Goal: Obtain resource: Download file/media

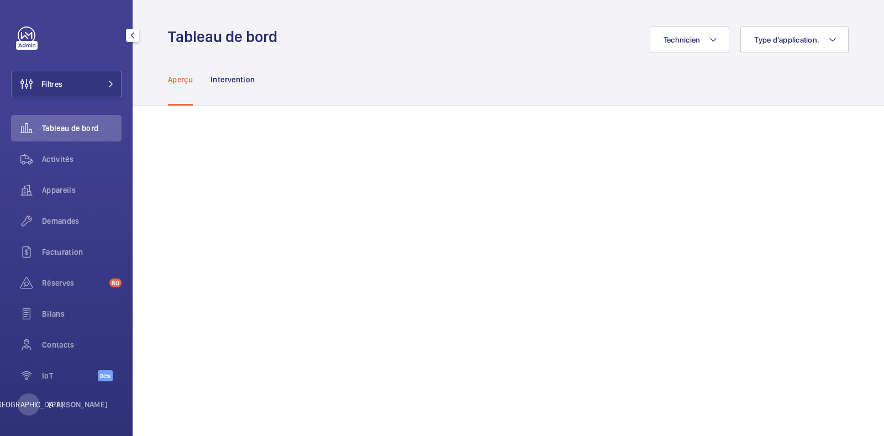
click at [66, 125] on font "Tableau de bord" at bounding box center [70, 128] width 56 height 9
click at [82, 86] on button "Filtres" at bounding box center [66, 84] width 110 height 27
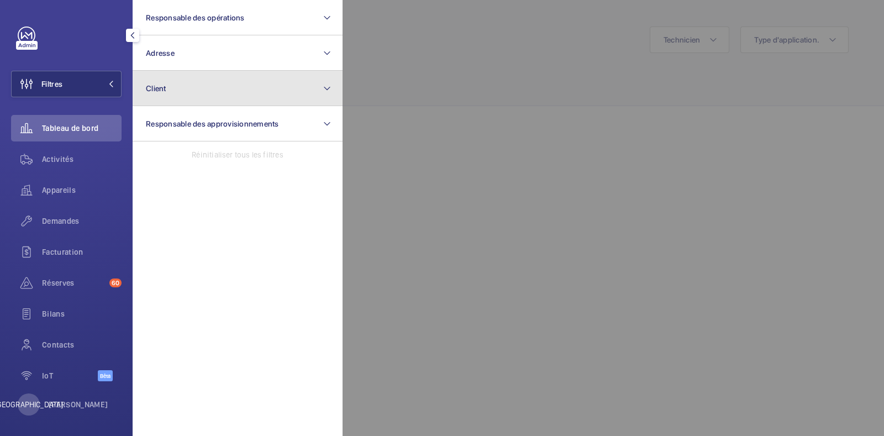
click at [234, 91] on button "Client" at bounding box center [238, 88] width 210 height 35
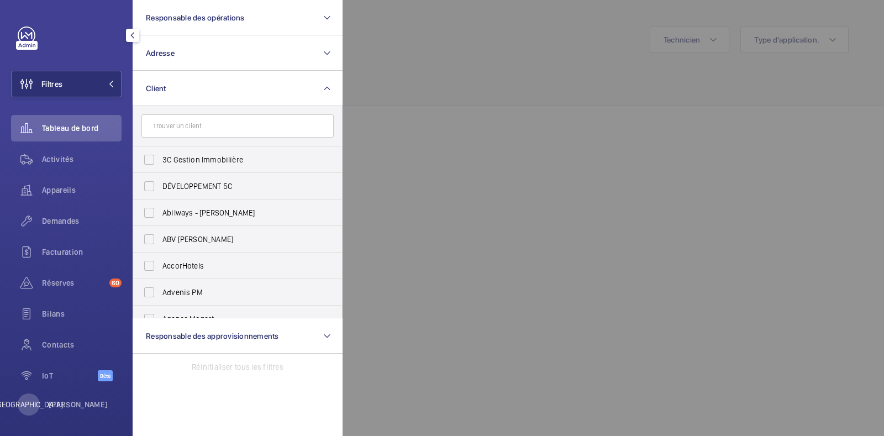
click at [218, 133] on input "text" at bounding box center [237, 125] width 192 height 23
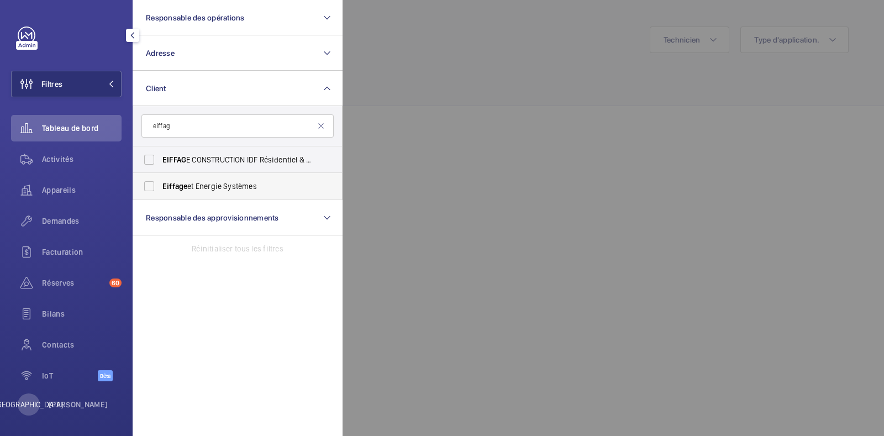
type input "eiffag"
click at [147, 183] on label "Eiffage et Energie Systèmes" at bounding box center [229, 186] width 192 height 27
click at [147, 183] on input "Eiffage et Energie Systèmes" at bounding box center [149, 186] width 22 height 22
checkbox input "true"
click at [390, 161] on div at bounding box center [785, 218] width 884 height 436
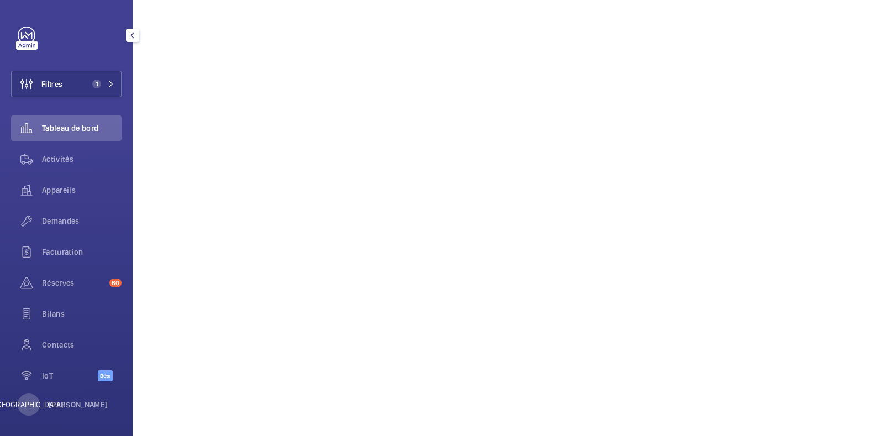
scroll to position [983, 0]
drag, startPoint x: 56, startPoint y: 220, endPoint x: 63, endPoint y: 222, distance: 6.7
click at [63, 218] on font "Demandes" at bounding box center [61, 221] width 38 height 9
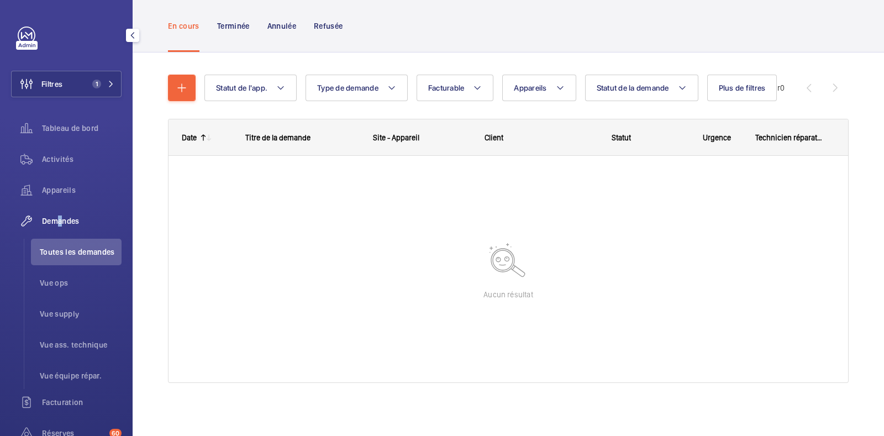
scroll to position [61, 0]
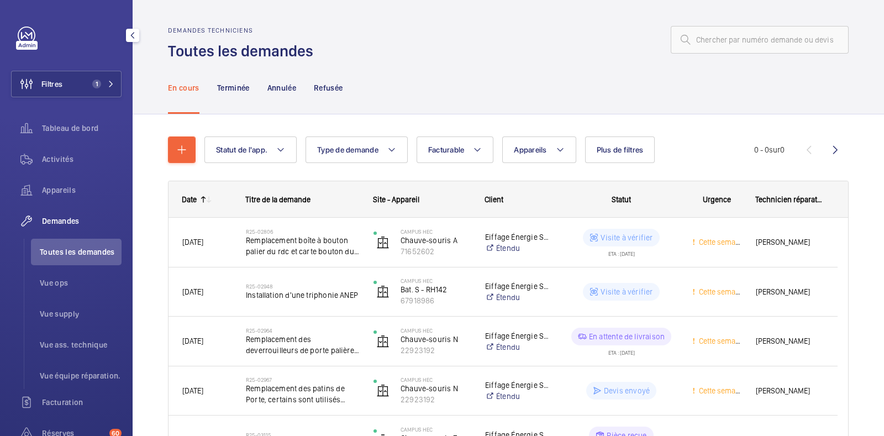
click at [31, 218] on wm-front-icon-button at bounding box center [26, 221] width 31 height 27
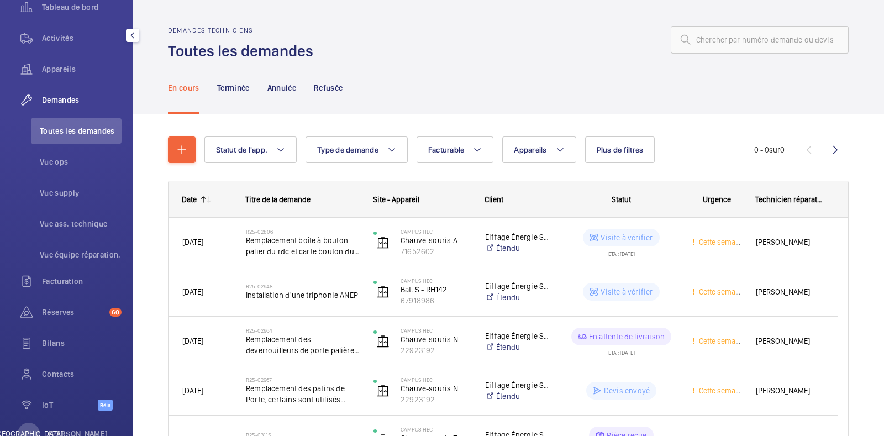
scroll to position [156, 0]
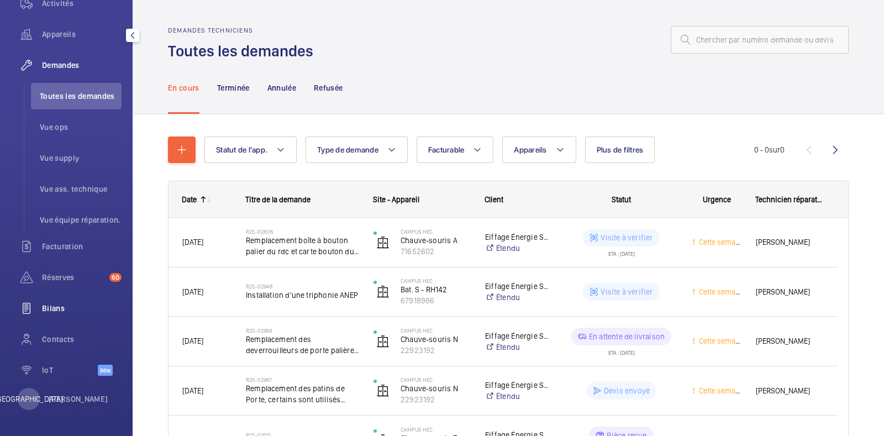
click at [50, 308] on font "Bilans" at bounding box center [53, 308] width 23 height 9
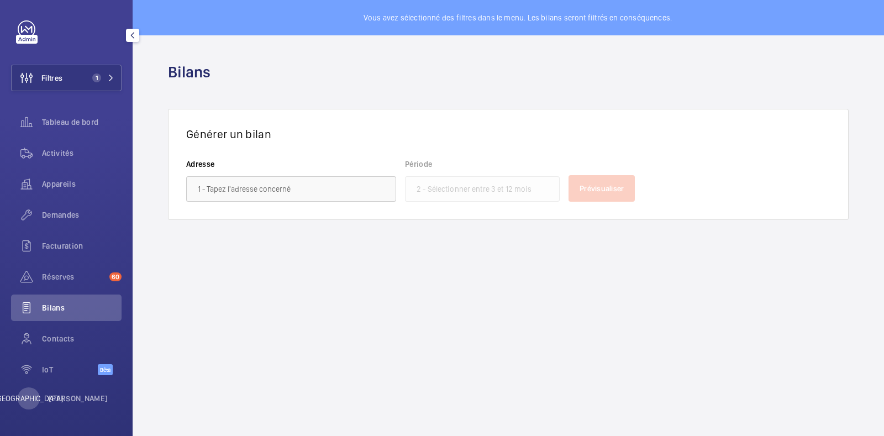
scroll to position [6, 0]
click at [345, 180] on input "text" at bounding box center [291, 188] width 210 height 25
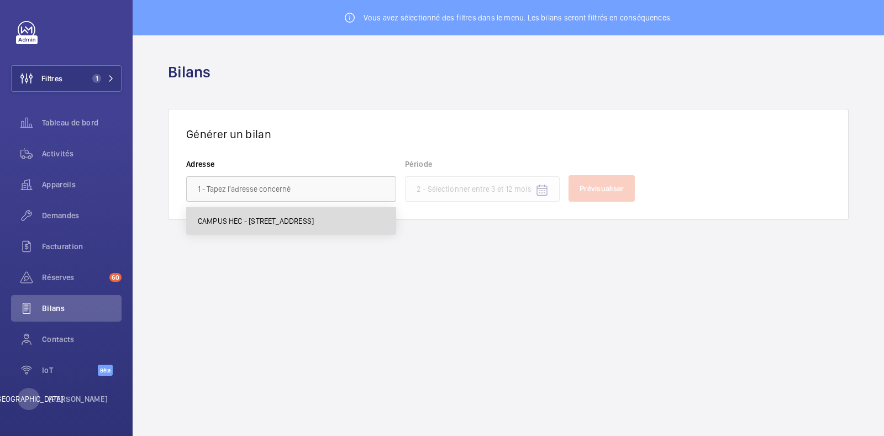
click at [278, 218] on font "CAMPUS HEC - [STREET_ADDRESS]" at bounding box center [256, 221] width 116 height 9
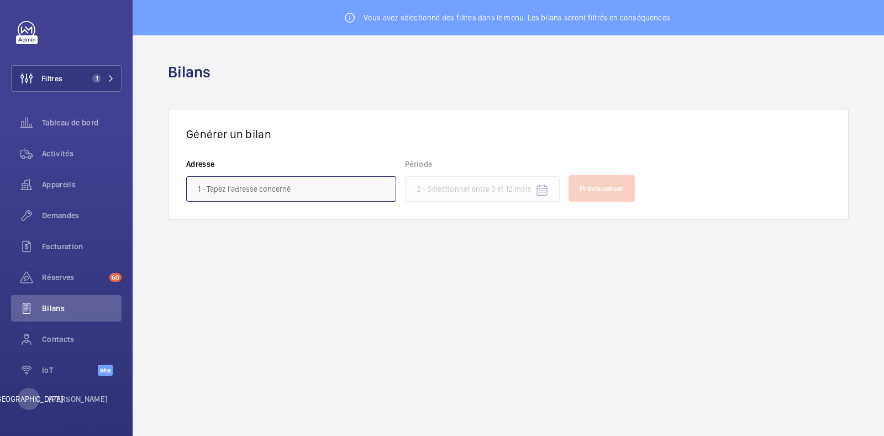
type input "HEC CAMPUS - [STREET_ADDRESS]"
click at [544, 194] on mat-icon "Calendrier ouvert" at bounding box center [541, 190] width 13 height 13
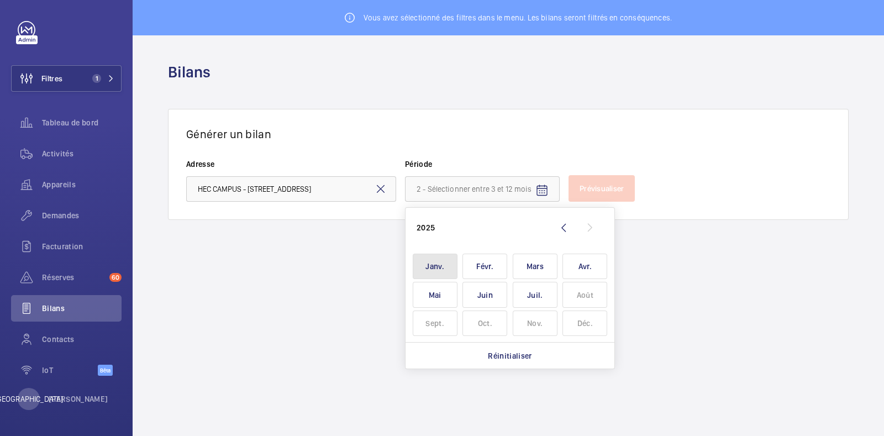
click at [441, 267] on span "Janv." at bounding box center [435, 267] width 45 height 26
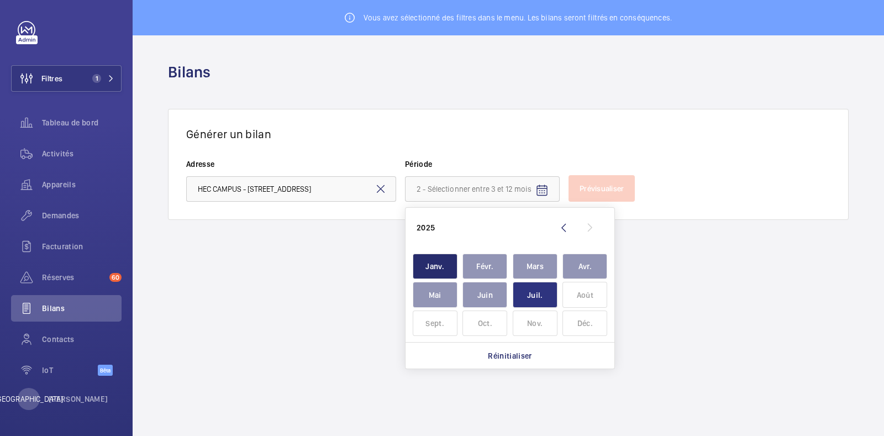
click at [527, 301] on span "Juil." at bounding box center [535, 295] width 45 height 26
type input "[DATE] - [DATE]"
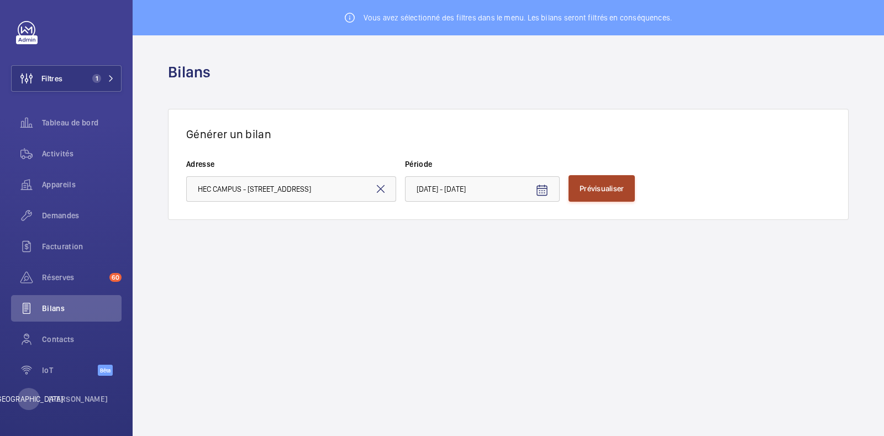
click at [615, 184] on font "Prévisualiser" at bounding box center [602, 188] width 44 height 9
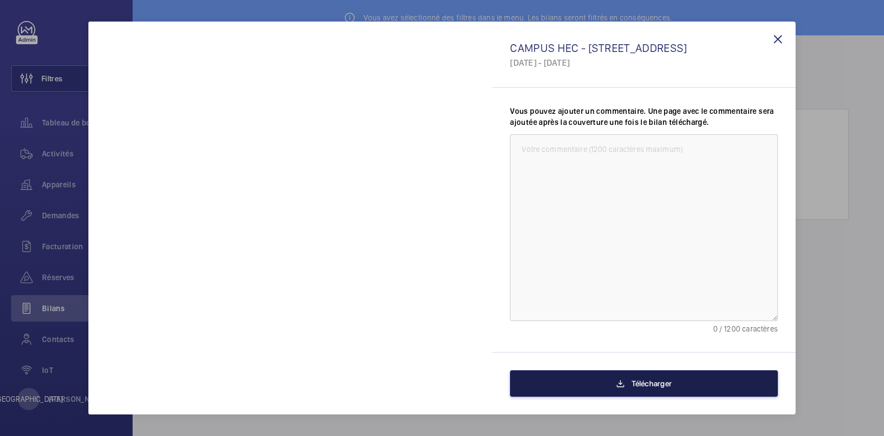
click at [582, 380] on button "Télécharger" at bounding box center [644, 383] width 268 height 27
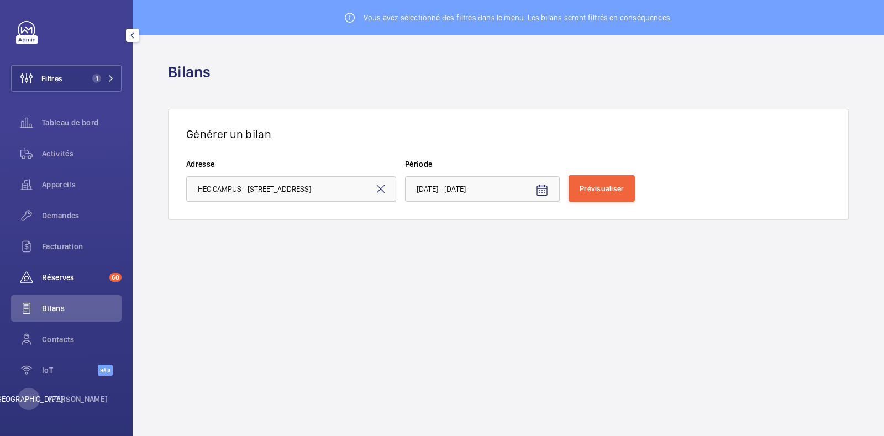
click at [86, 277] on span "Réserves" at bounding box center [73, 277] width 63 height 11
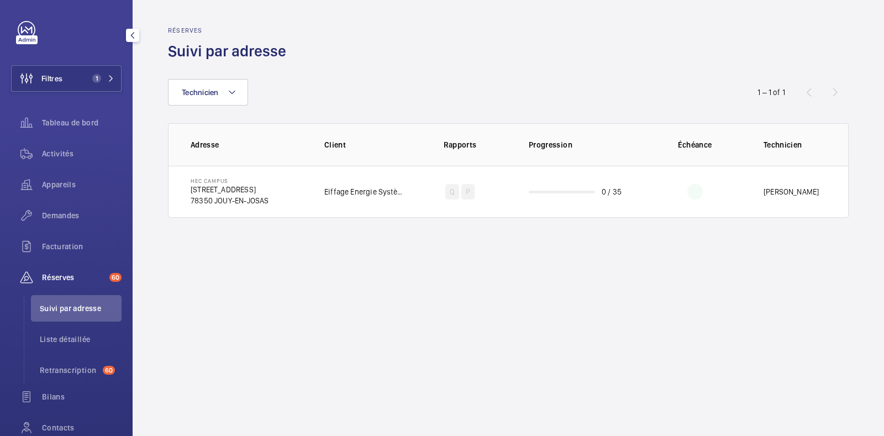
scroll to position [94, 0]
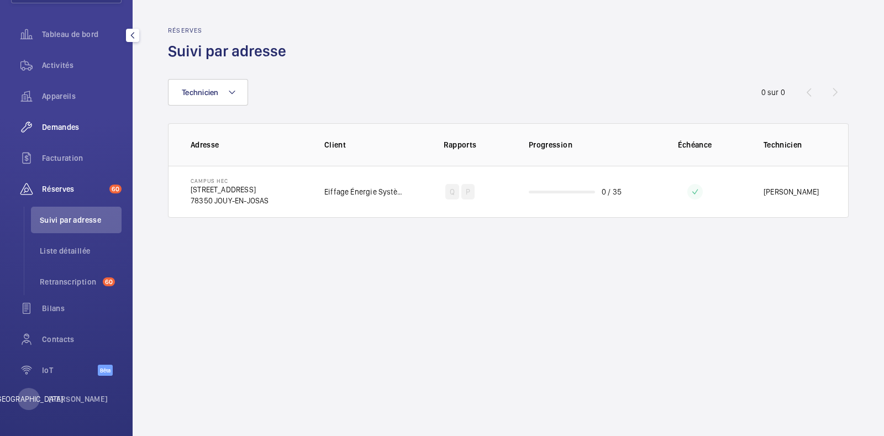
click at [71, 129] on font "Demandes" at bounding box center [61, 127] width 38 height 9
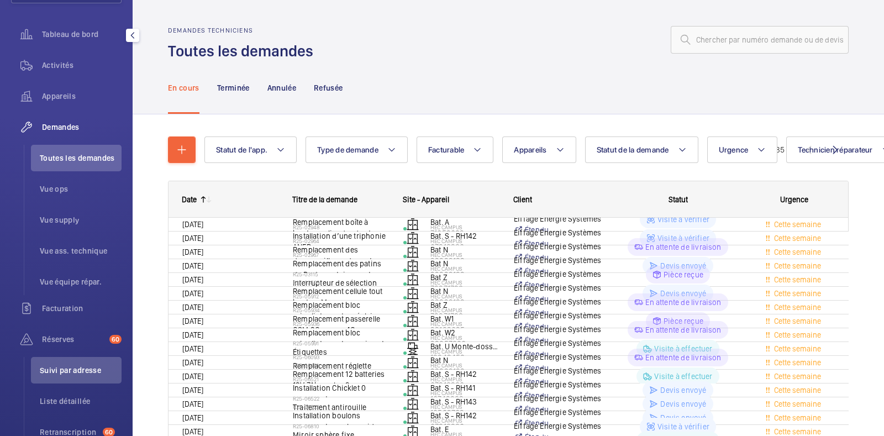
scroll to position [156, 0]
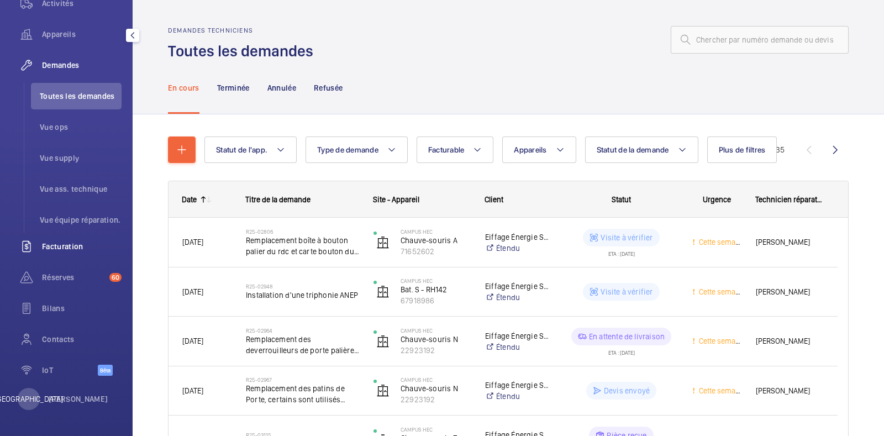
click at [77, 246] on font "Facturation" at bounding box center [62, 246] width 41 height 9
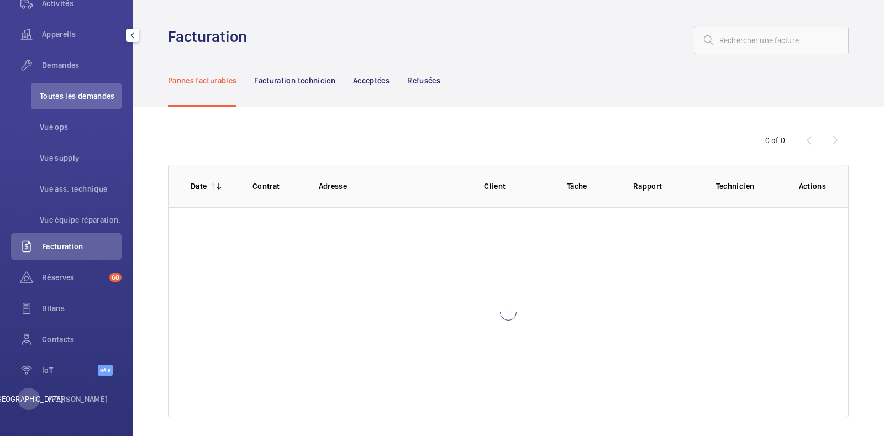
scroll to position [6, 0]
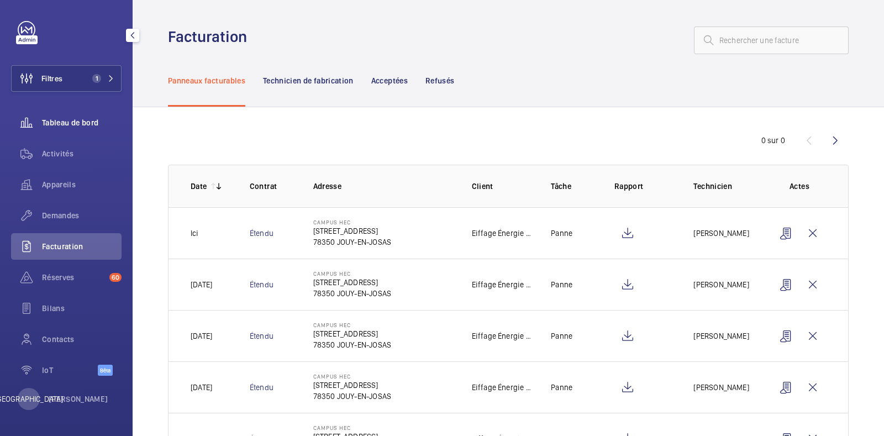
click at [74, 128] on div "Tableau de bord" at bounding box center [66, 122] width 110 height 27
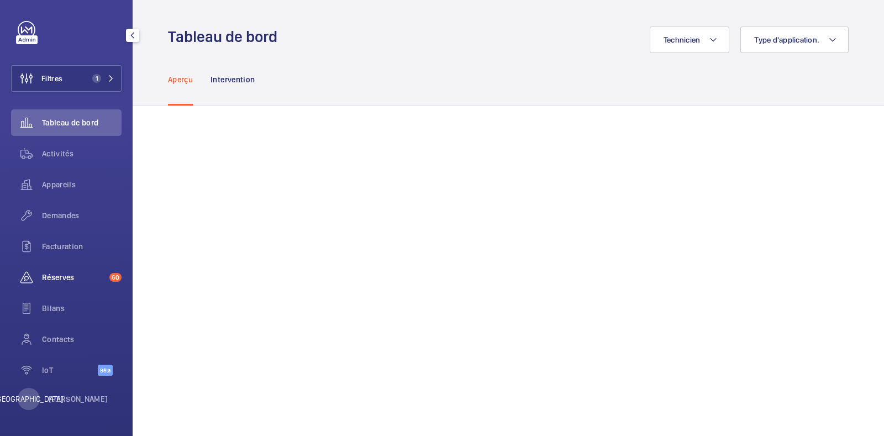
click at [61, 269] on div "Réserves 60" at bounding box center [66, 277] width 110 height 27
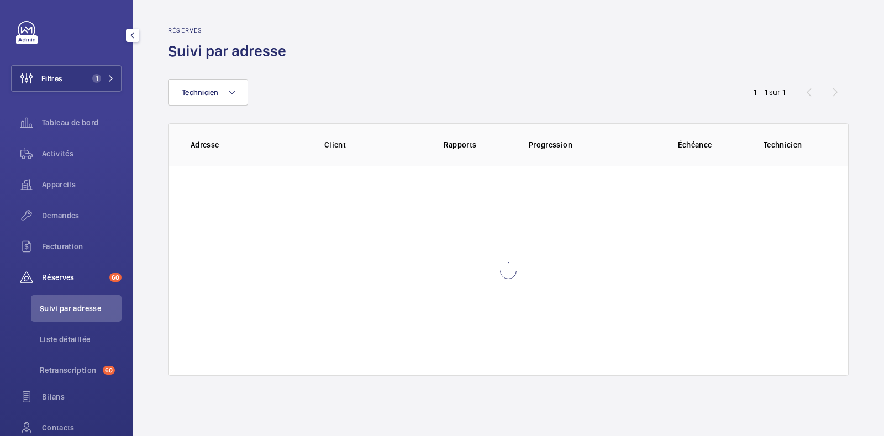
scroll to position [94, 0]
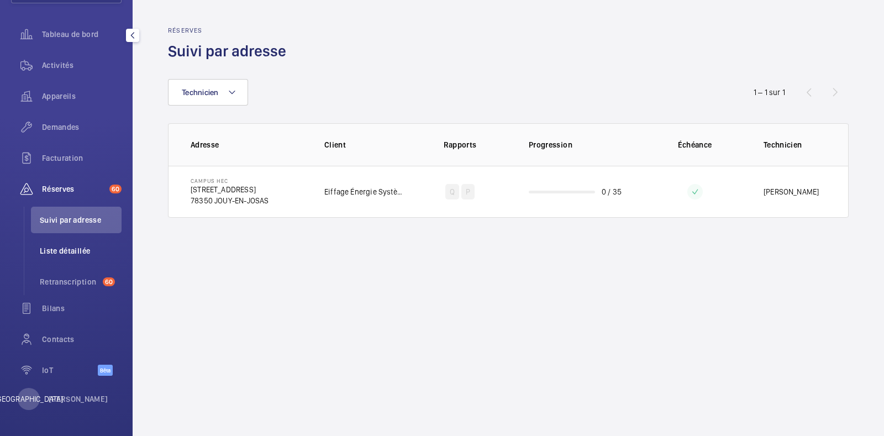
click at [72, 252] on font "Liste détaillée" at bounding box center [65, 250] width 50 height 9
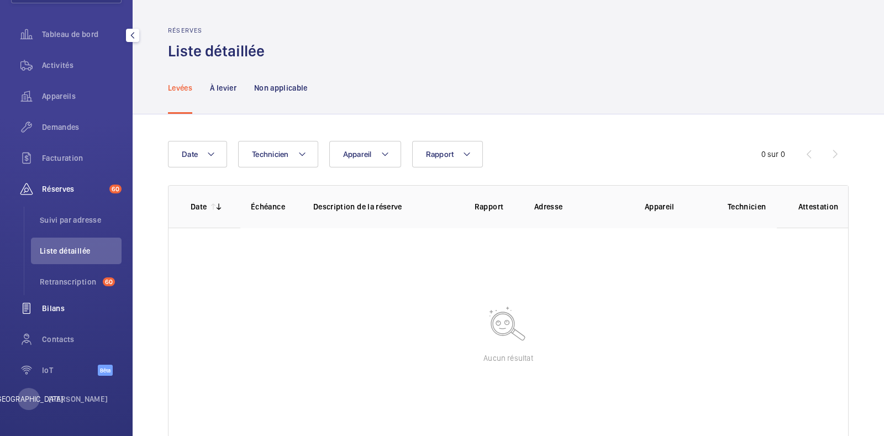
click at [65, 307] on span "Bilans" at bounding box center [82, 308] width 80 height 11
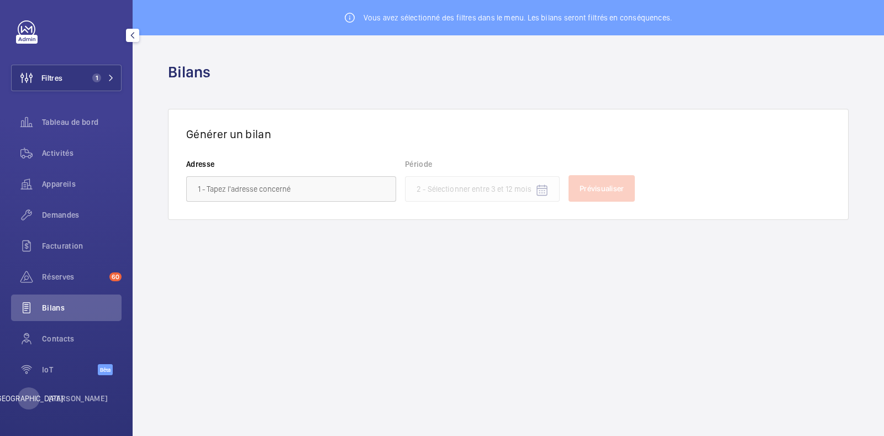
scroll to position [6, 0]
click at [54, 183] on font "Appareils" at bounding box center [59, 184] width 34 height 9
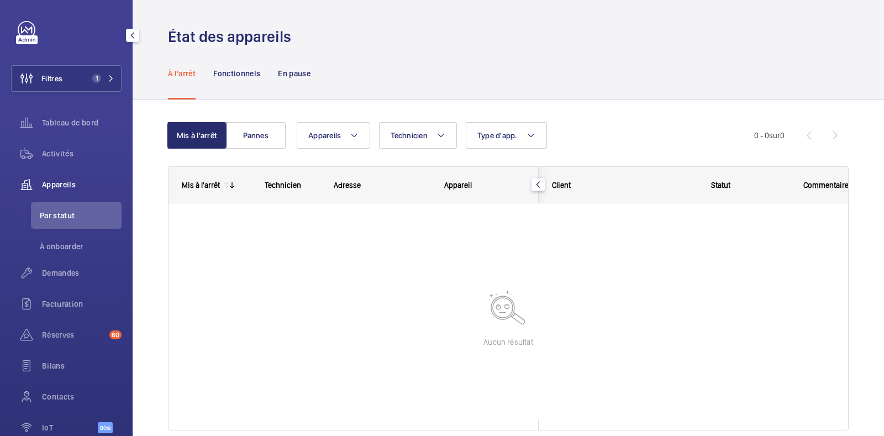
scroll to position [63, 0]
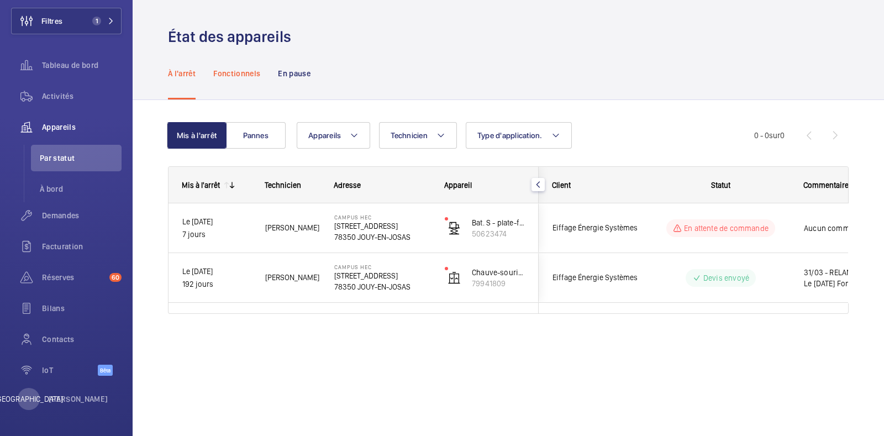
click at [247, 77] on font "Fonctionnels" at bounding box center [236, 73] width 47 height 9
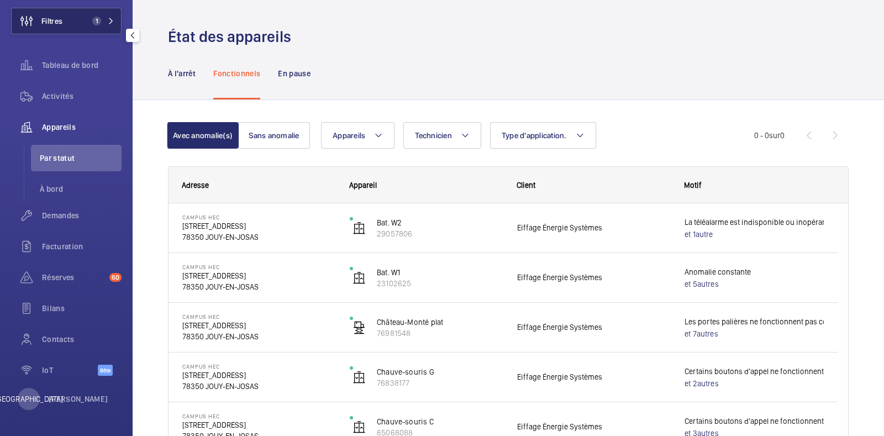
click at [81, 14] on button "Filtres 1" at bounding box center [66, 21] width 110 height 27
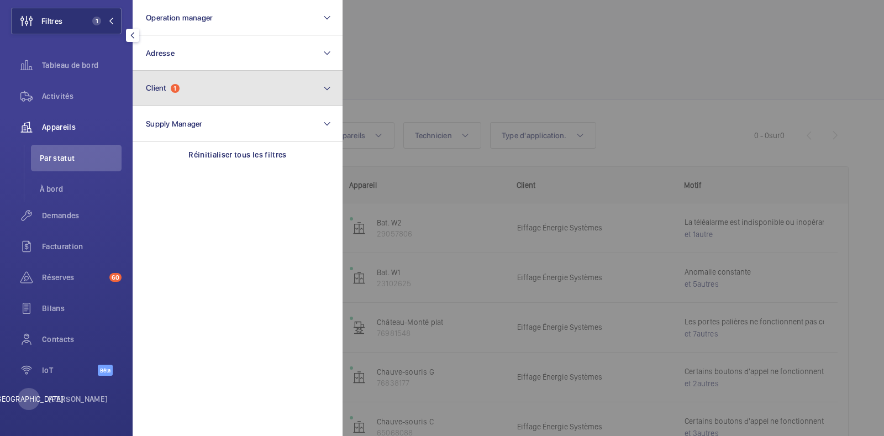
click at [244, 89] on button "Client 1" at bounding box center [238, 88] width 210 height 35
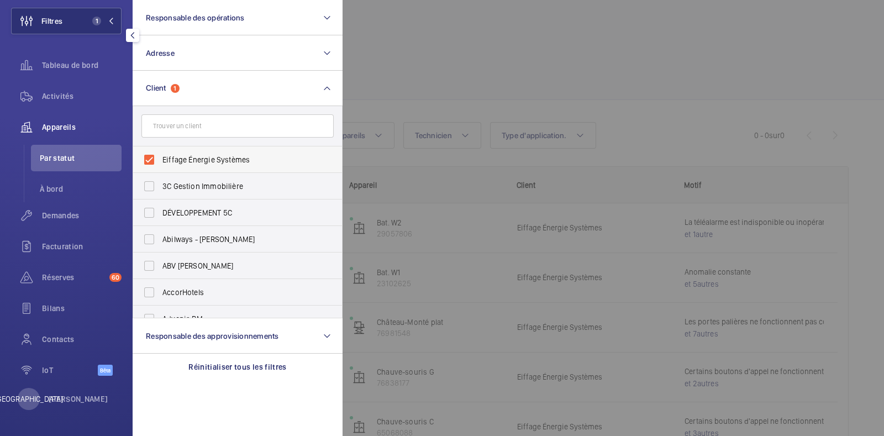
click at [149, 161] on label "Eiffage Énergie Systèmes" at bounding box center [229, 159] width 192 height 27
click at [149, 161] on input "Eiffage Énergie Systèmes" at bounding box center [149, 160] width 22 height 22
checkbox input "false"
click at [193, 127] on input "text" at bounding box center [237, 125] width 192 height 23
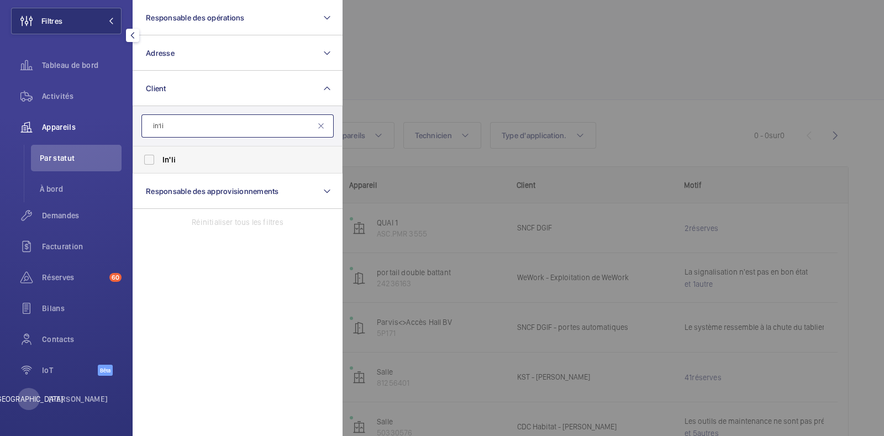
type input "in'li"
click at [155, 159] on label "In'li" at bounding box center [229, 159] width 192 height 27
click at [155, 159] on input "In'li" at bounding box center [149, 160] width 22 height 22
checkbox input "true"
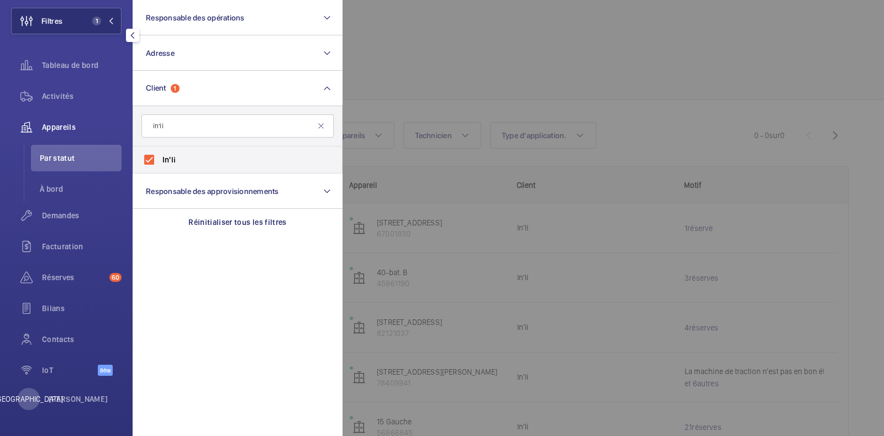
click at [456, 65] on div at bounding box center [785, 218] width 884 height 436
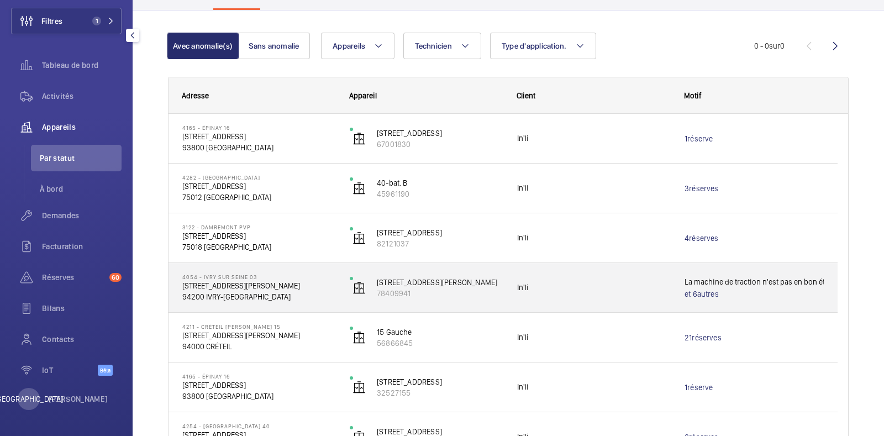
scroll to position [91, 0]
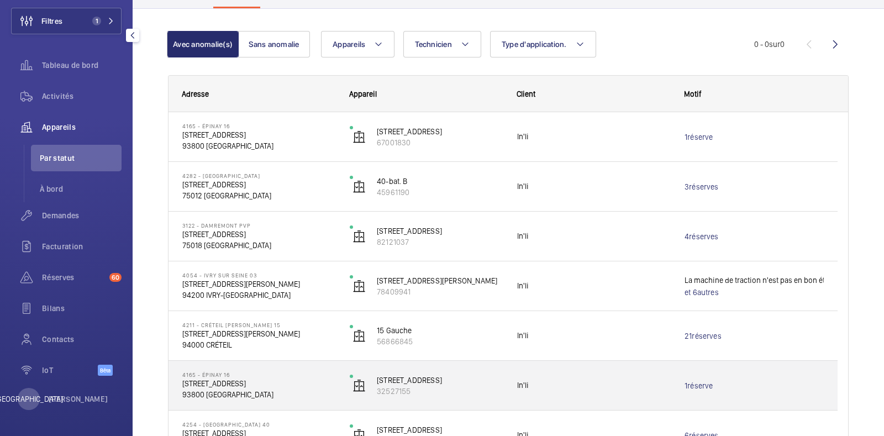
click at [243, 386] on font "[STREET_ADDRESS]" at bounding box center [214, 383] width 64 height 9
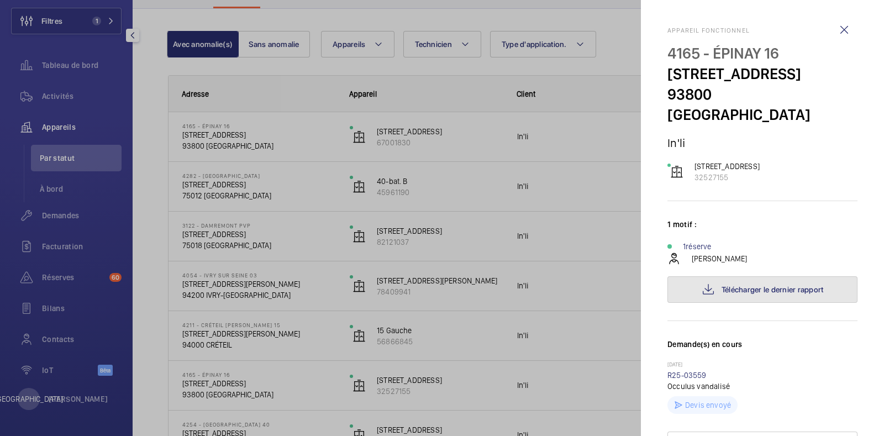
click at [757, 291] on font "Télécharger le dernier rapport" at bounding box center [773, 289] width 102 height 9
